Goal: Check status: Check status

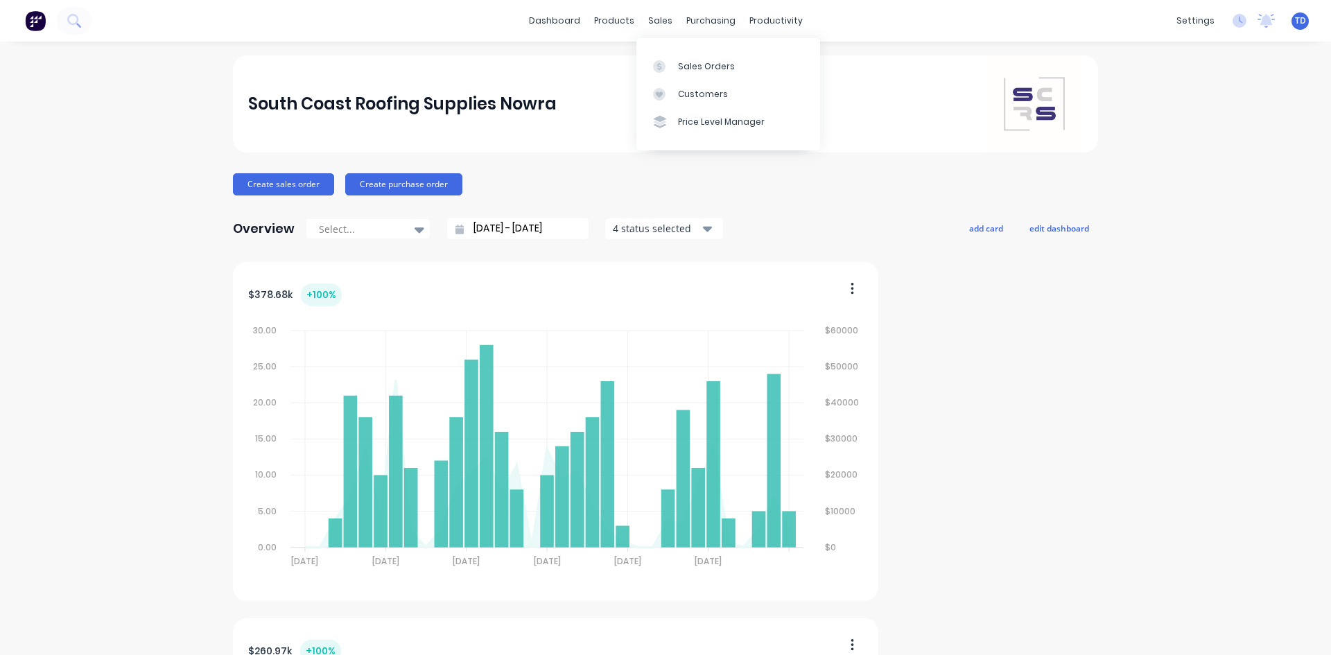
click at [673, 67] on div at bounding box center [663, 66] width 21 height 12
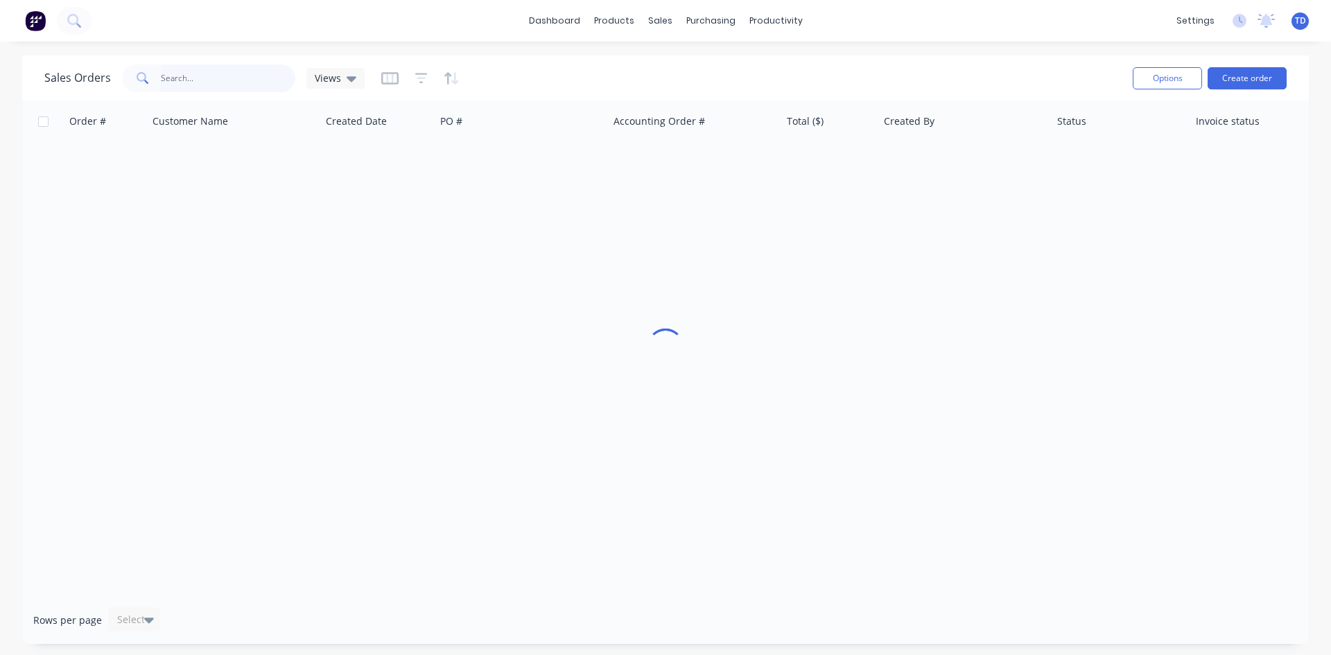
click at [218, 82] on input "text" at bounding box center [228, 78] width 135 height 28
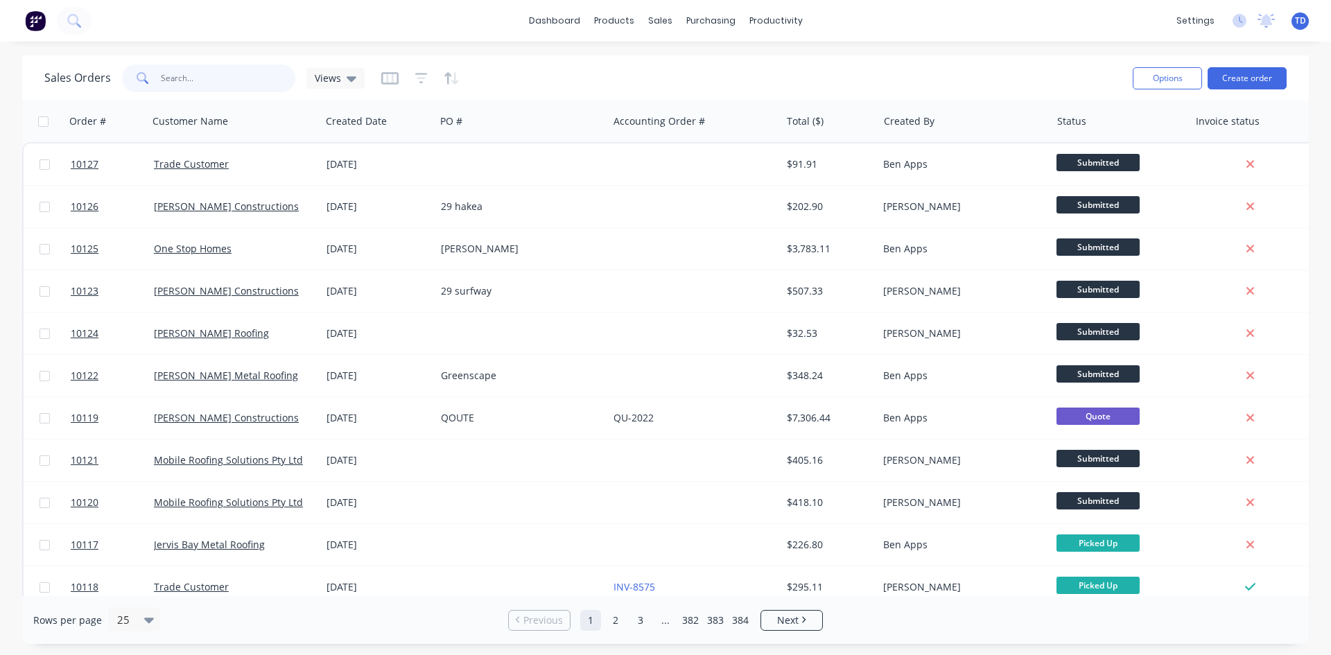
type input "q"
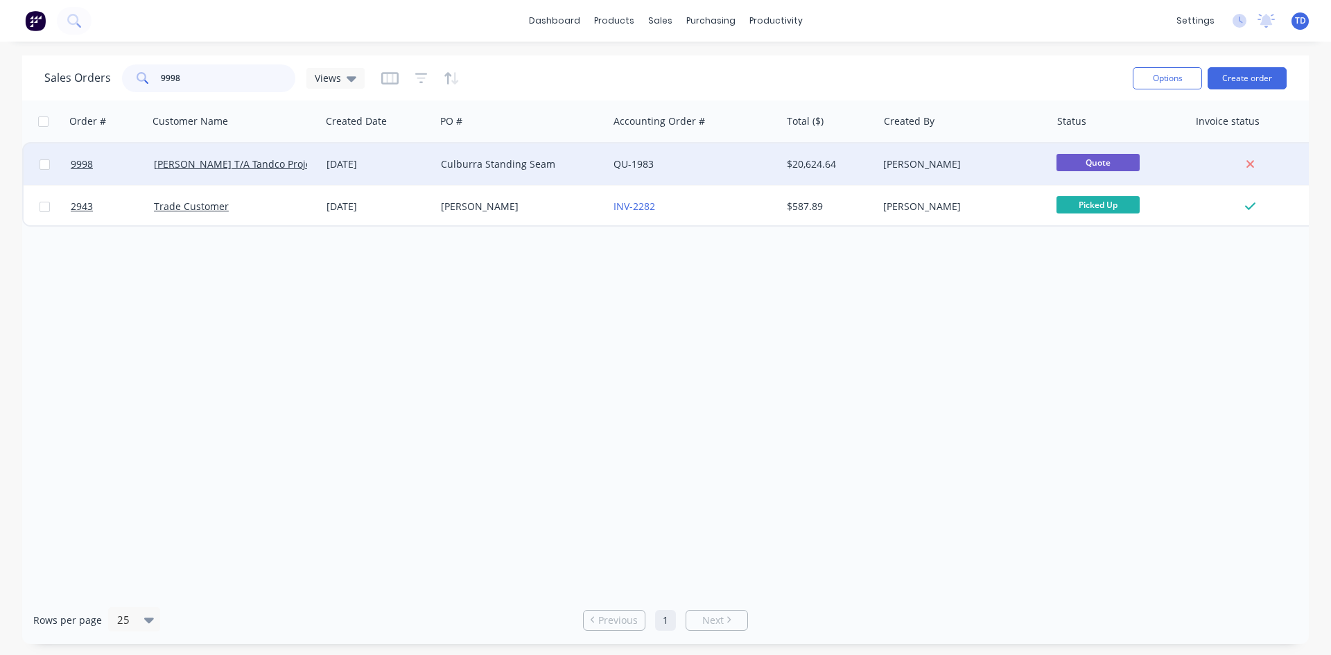
type input "9998"
click at [440, 160] on div "Culburra Standing Seam" at bounding box center [521, 164] width 173 height 42
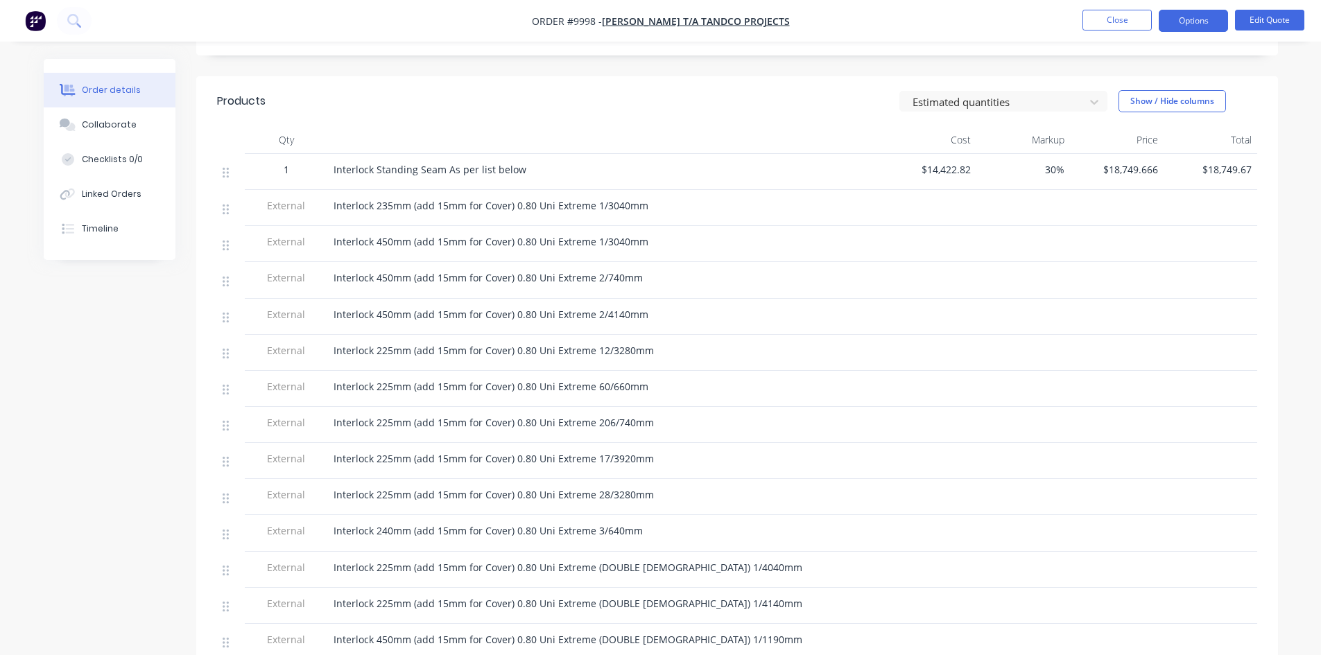
scroll to position [121, 0]
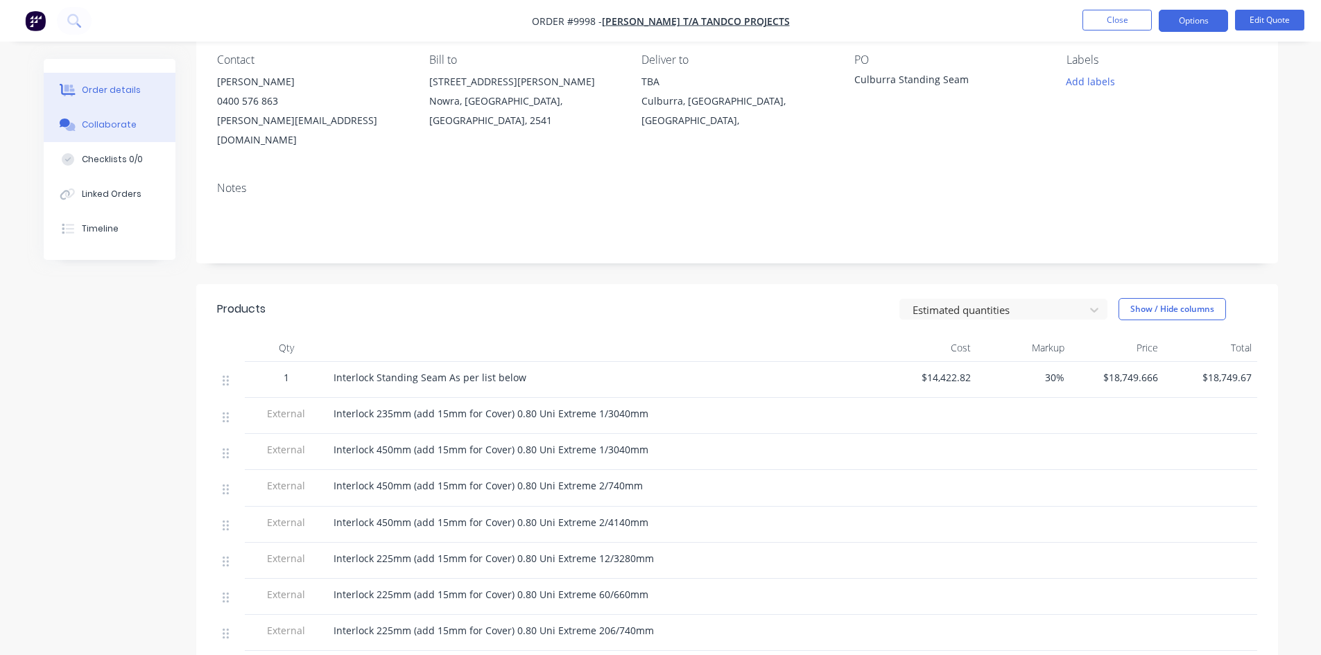
click at [113, 129] on div "Collaborate" at bounding box center [109, 125] width 55 height 12
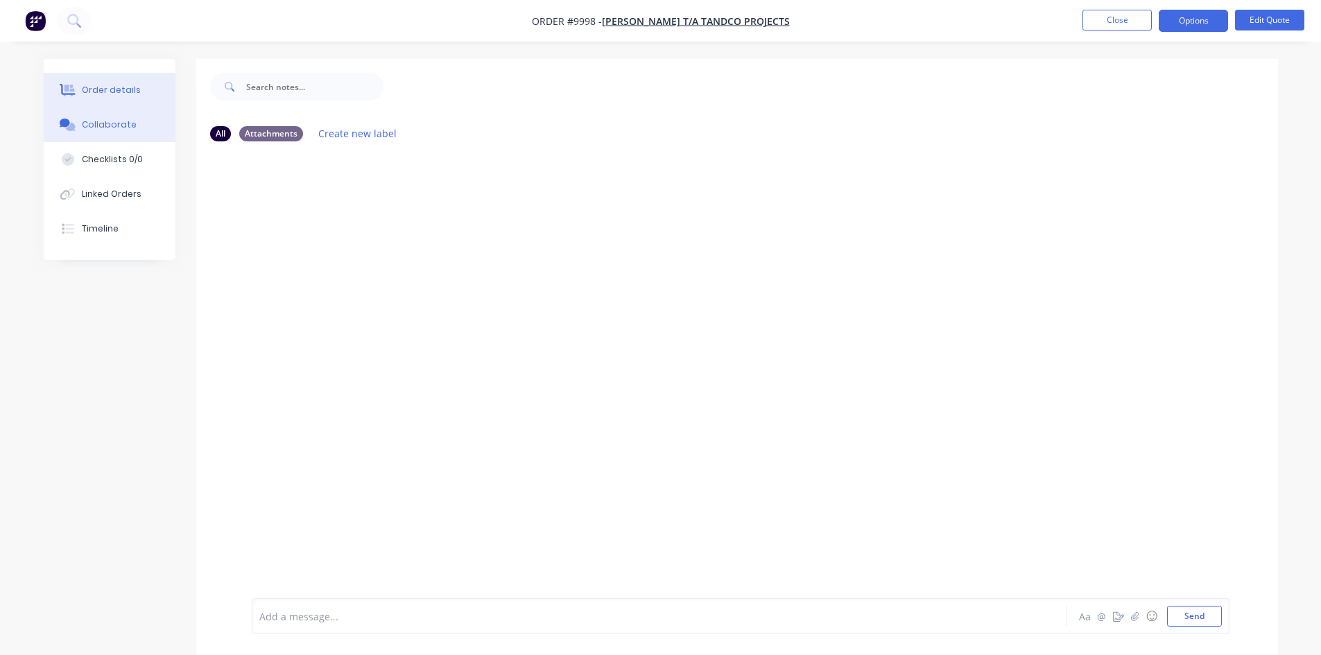
click at [114, 94] on div "Order details" at bounding box center [111, 90] width 59 height 12
